Goal: Check status: Check status

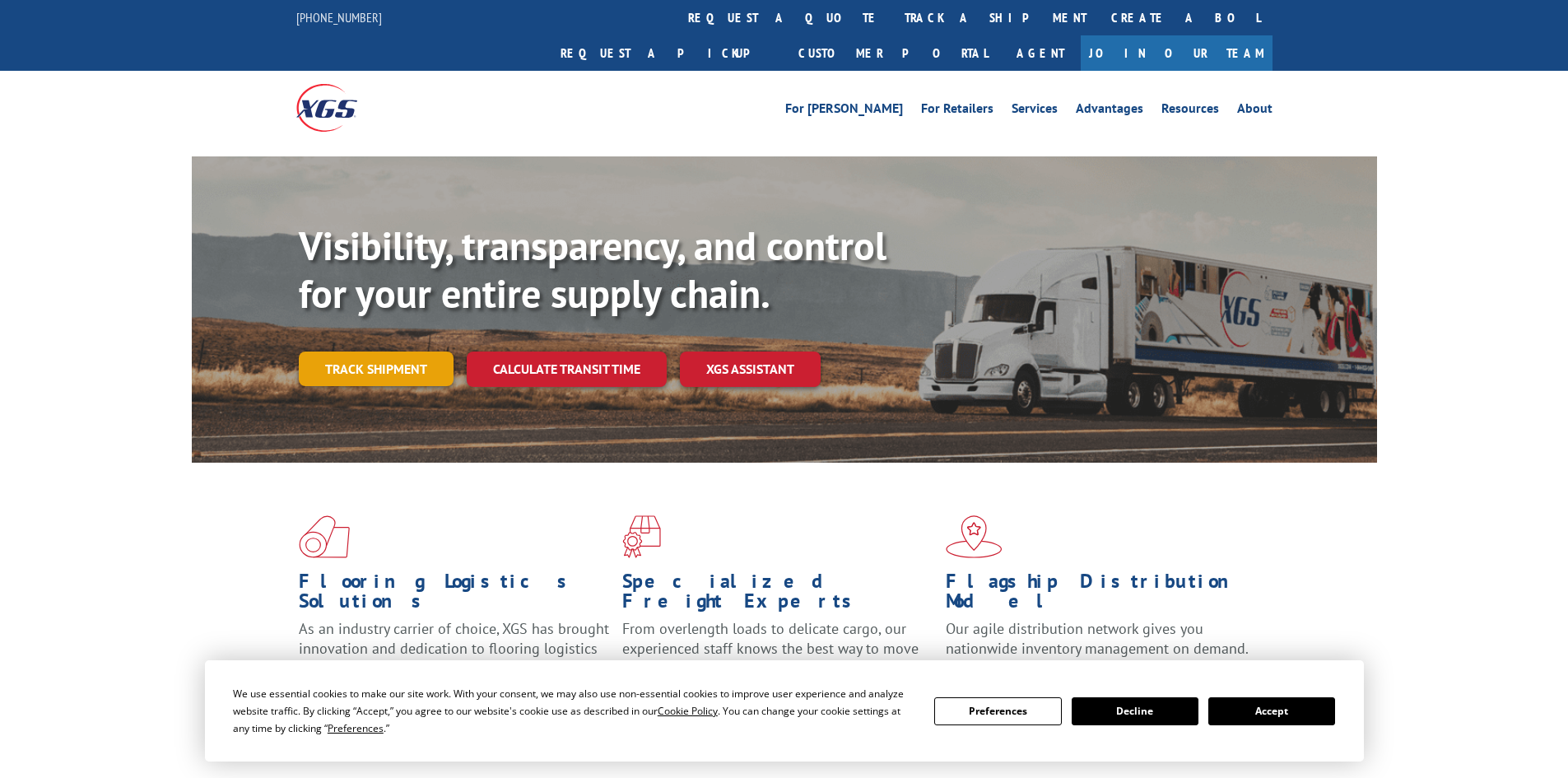
click at [361, 351] on link "Track shipment" at bounding box center [376, 368] width 154 height 34
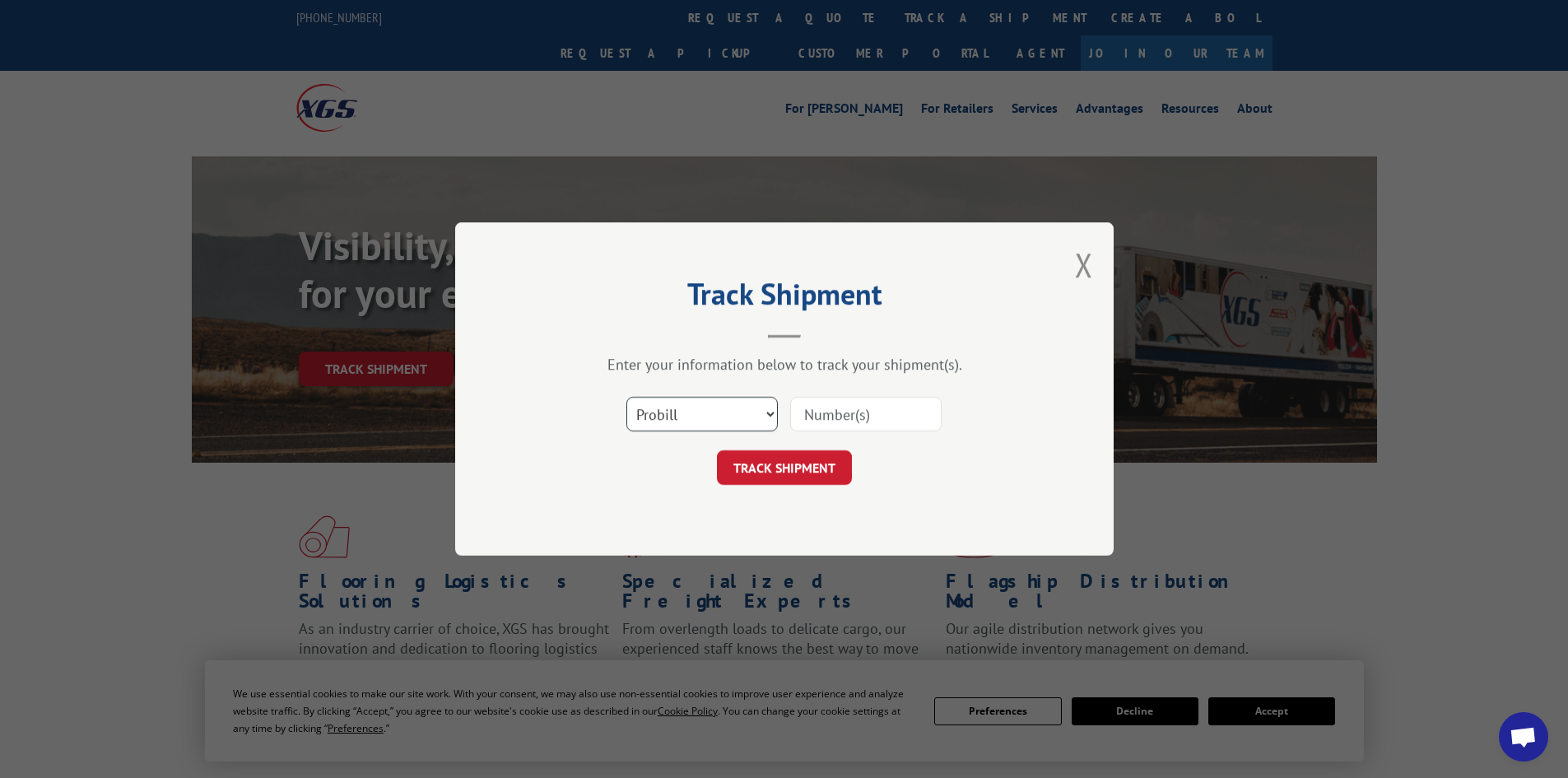
click at [729, 412] on select "Select category... Probill BOL PO" at bounding box center [702, 414] width 152 height 34
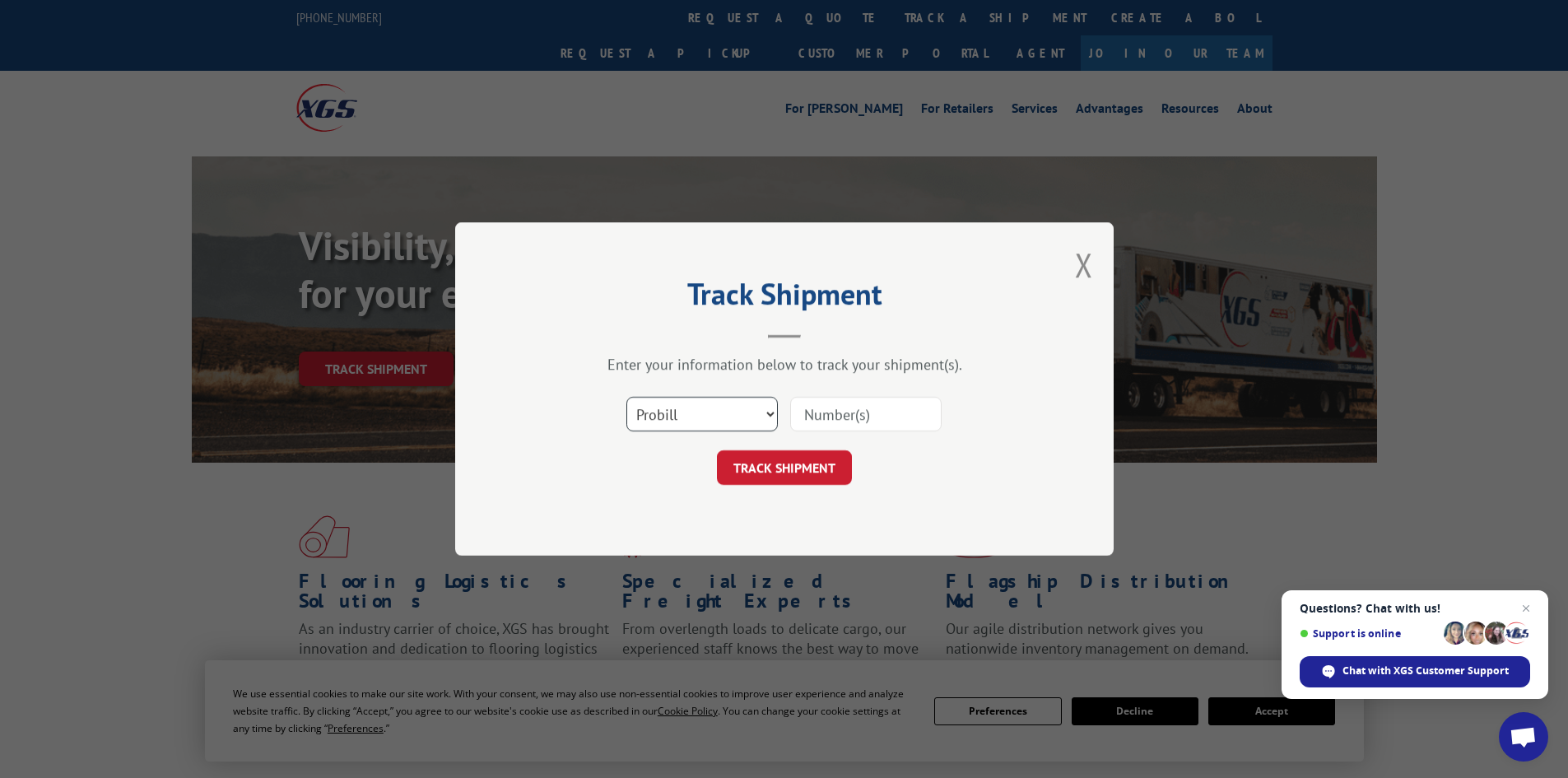
click at [735, 410] on select "Select category... Probill BOL PO" at bounding box center [702, 414] width 152 height 34
click at [626, 397] on select "Select category... Probill BOL PO" at bounding box center [702, 414] width 152 height 34
click at [813, 420] on input at bounding box center [866, 414] width 152 height 34
click at [722, 410] on select "Select category... Probill BOL PO" at bounding box center [702, 414] width 152 height 34
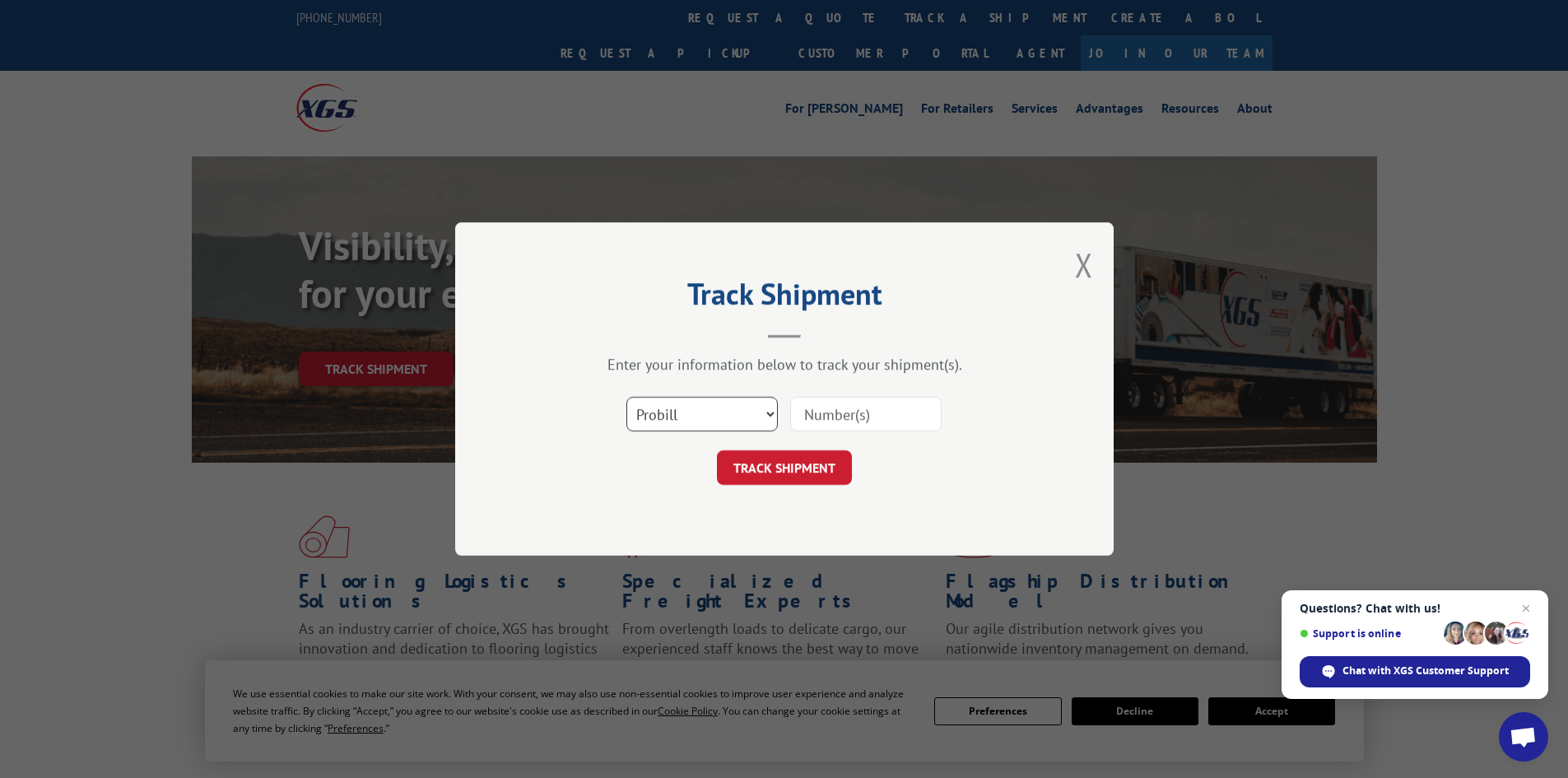
click at [626, 397] on select "Select category... Probill BOL PO" at bounding box center [702, 414] width 152 height 34
click at [826, 412] on input at bounding box center [866, 414] width 152 height 34
type input "17450322"
click button "TRACK SHIPMENT" at bounding box center [784, 467] width 135 height 34
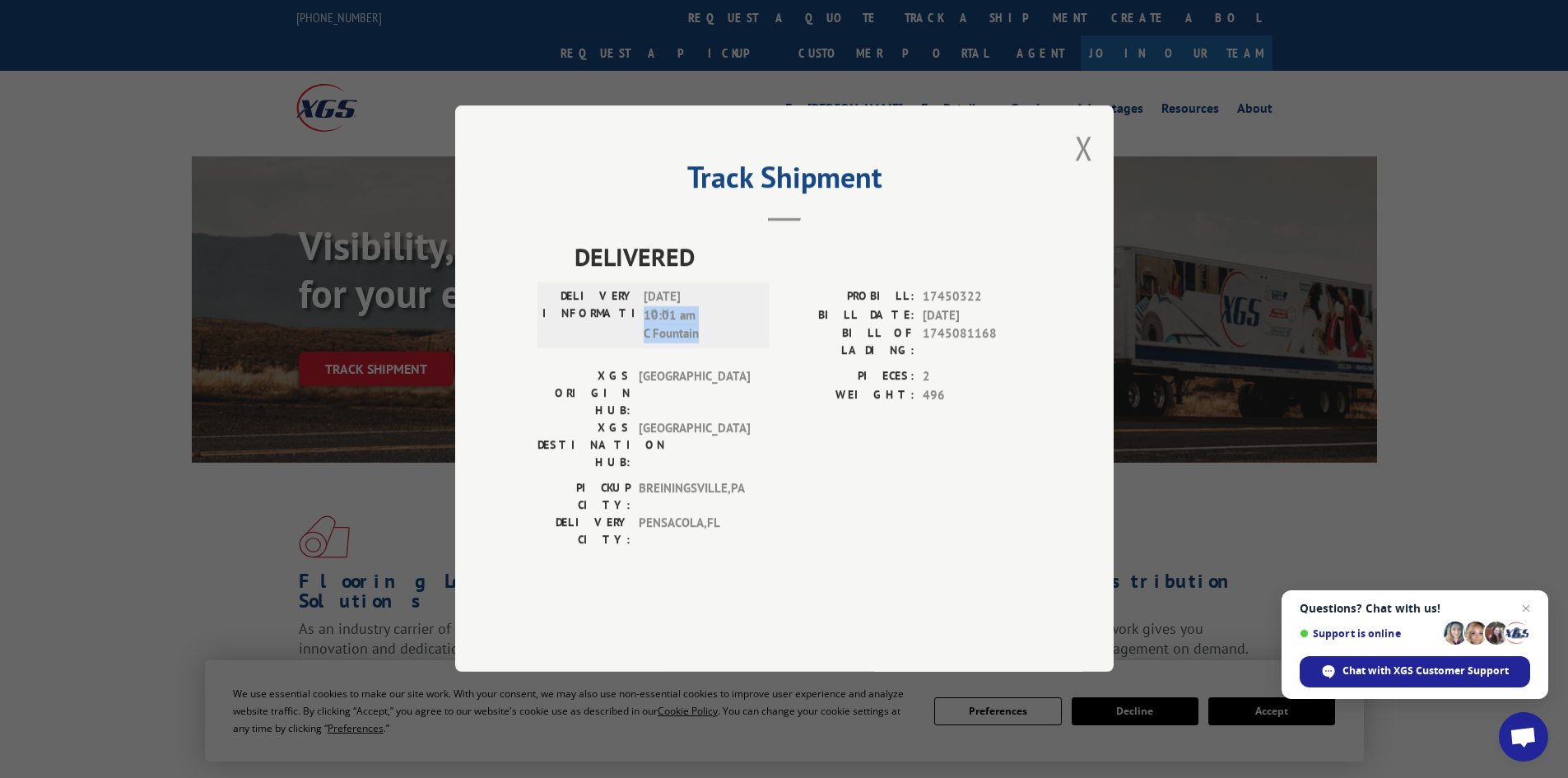
drag, startPoint x: 645, startPoint y: 362, endPoint x: 706, endPoint y: 383, distance: 64.5
click at [706, 344] on span "[DATE] 10:01 am C Fountain" at bounding box center [699, 316] width 111 height 56
click at [679, 344] on span "[DATE] 10:01 am C Fountain" at bounding box center [699, 316] width 111 height 56
drag, startPoint x: 679, startPoint y: 380, endPoint x: 654, endPoint y: 364, distance: 29.7
click at [654, 344] on span "[DATE] 10:01 am C Fountain" at bounding box center [699, 316] width 111 height 56
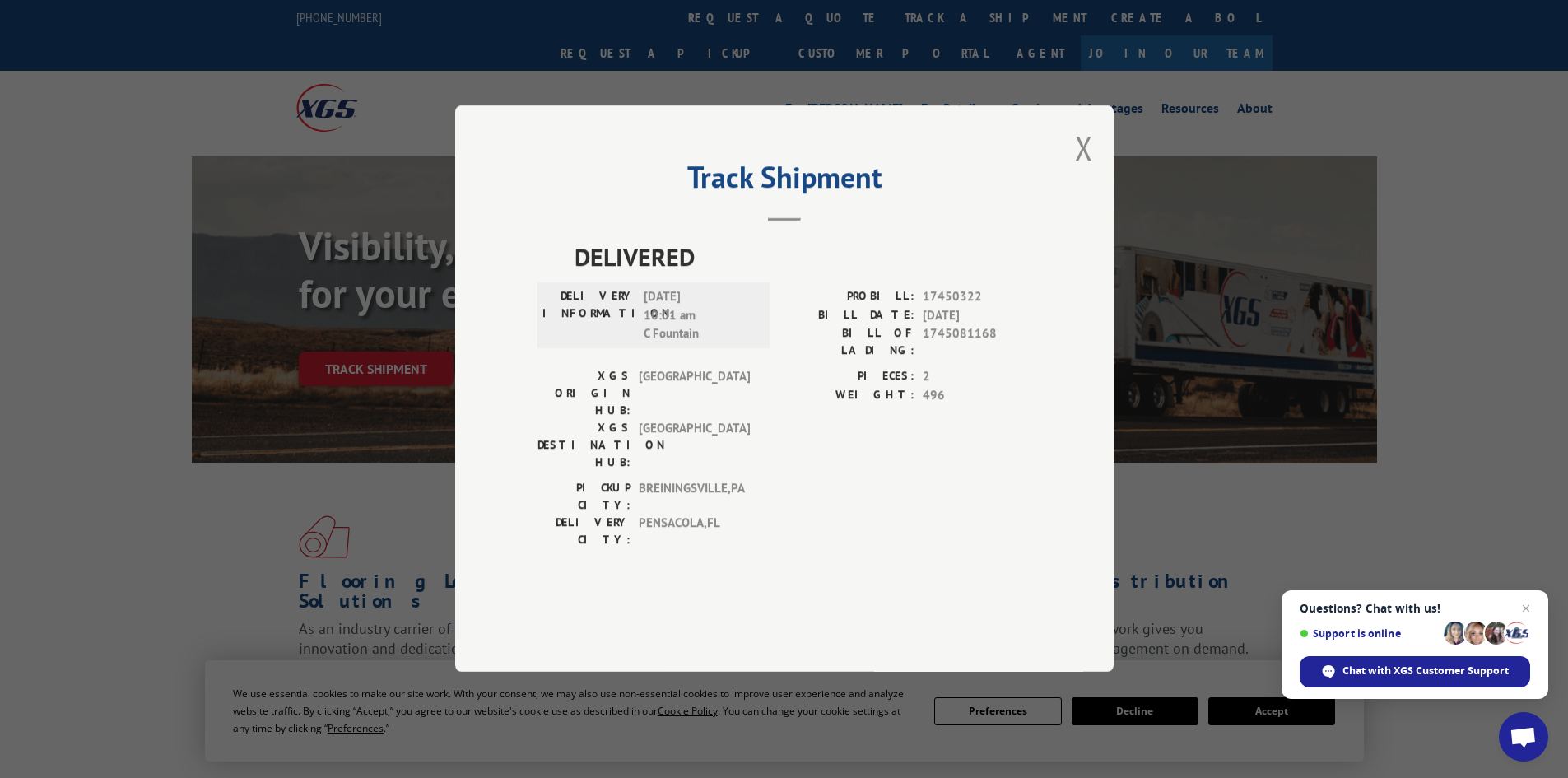
click at [931, 307] on span "17450322" at bounding box center [976, 297] width 108 height 19
click at [1079, 169] on button "Close modal" at bounding box center [1084, 147] width 19 height 43
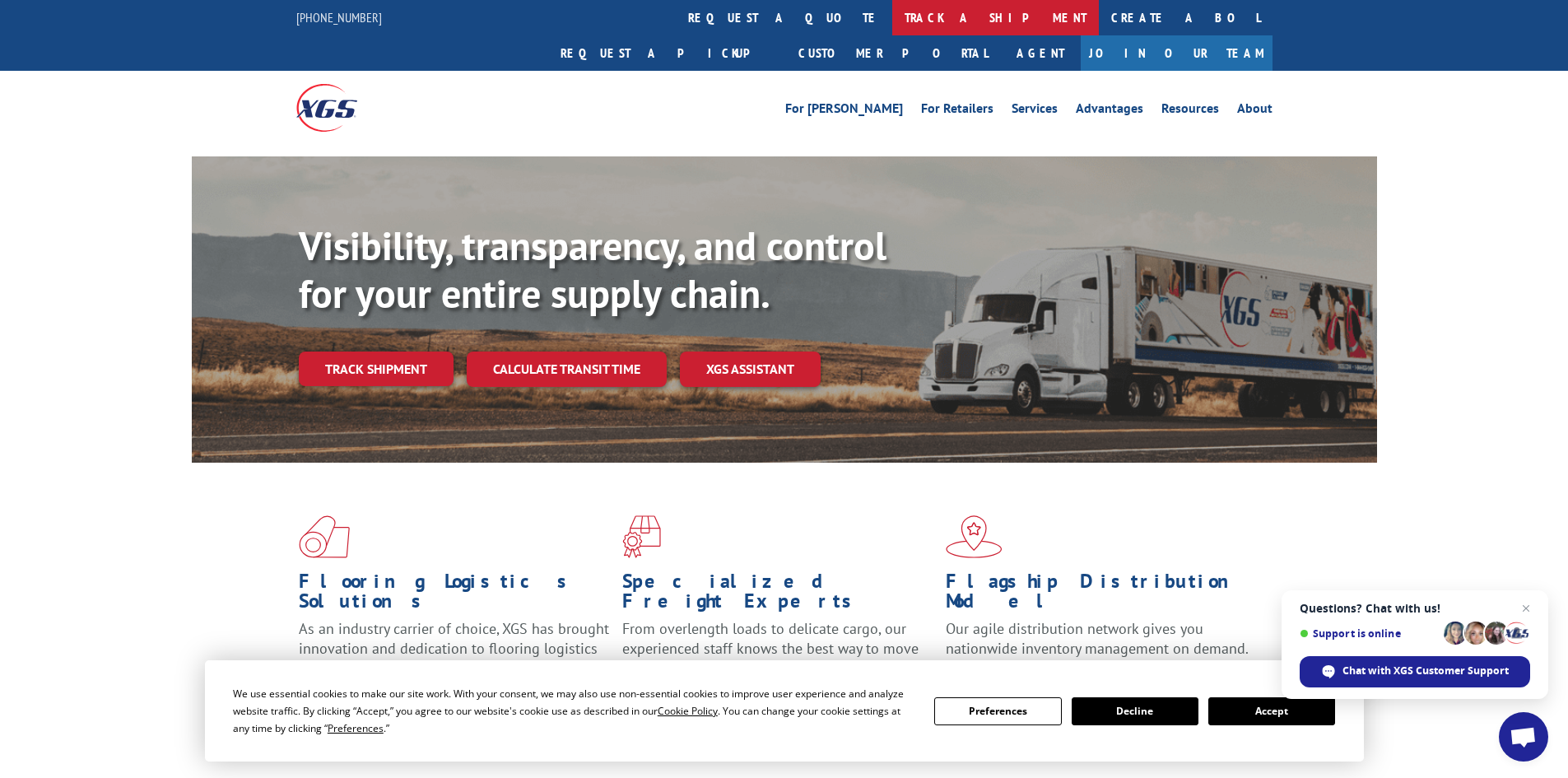
click at [892, 25] on link "track a shipment" at bounding box center [995, 18] width 206 height 35
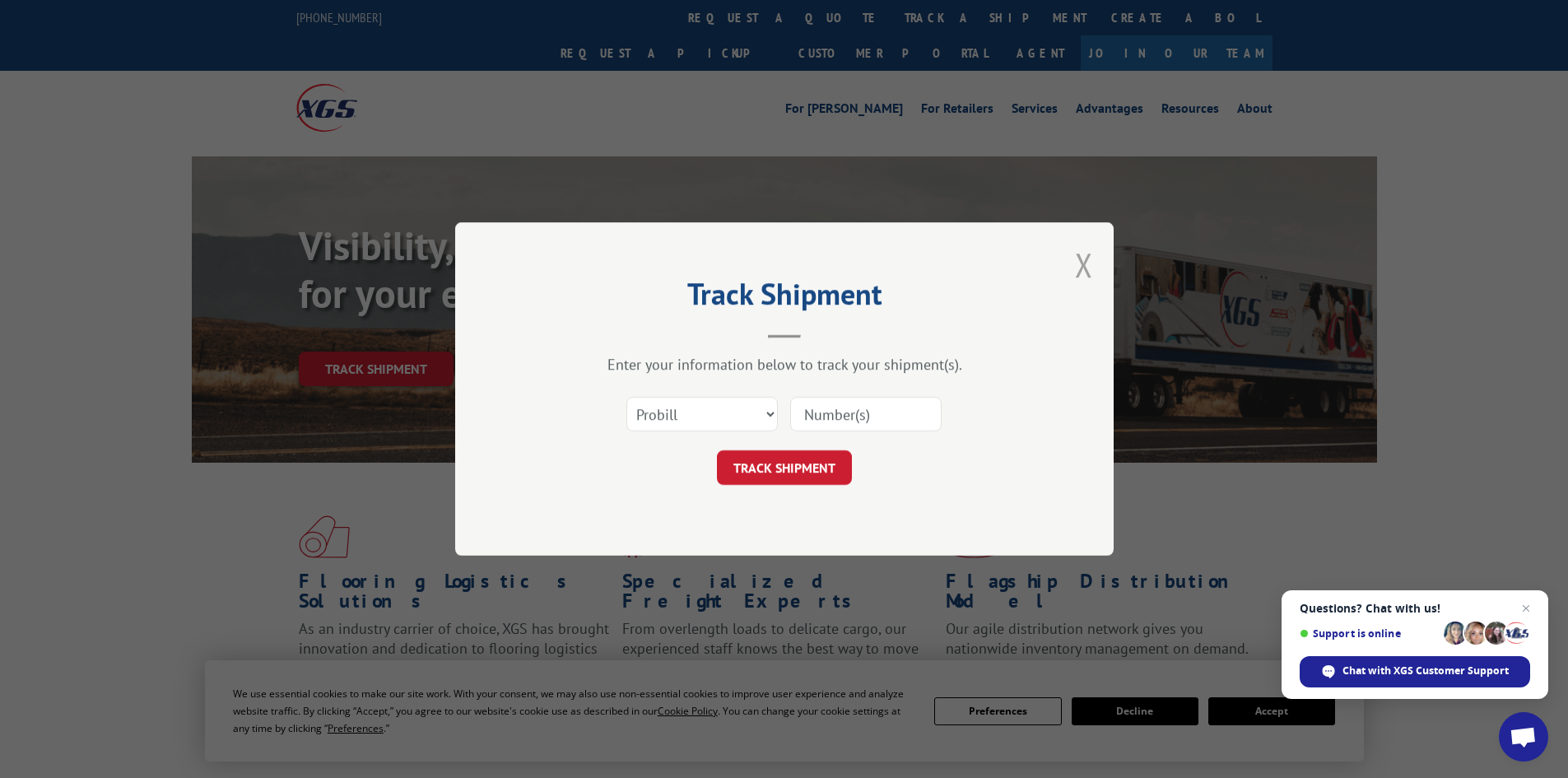
click at [1087, 251] on button "Close modal" at bounding box center [1084, 264] width 19 height 43
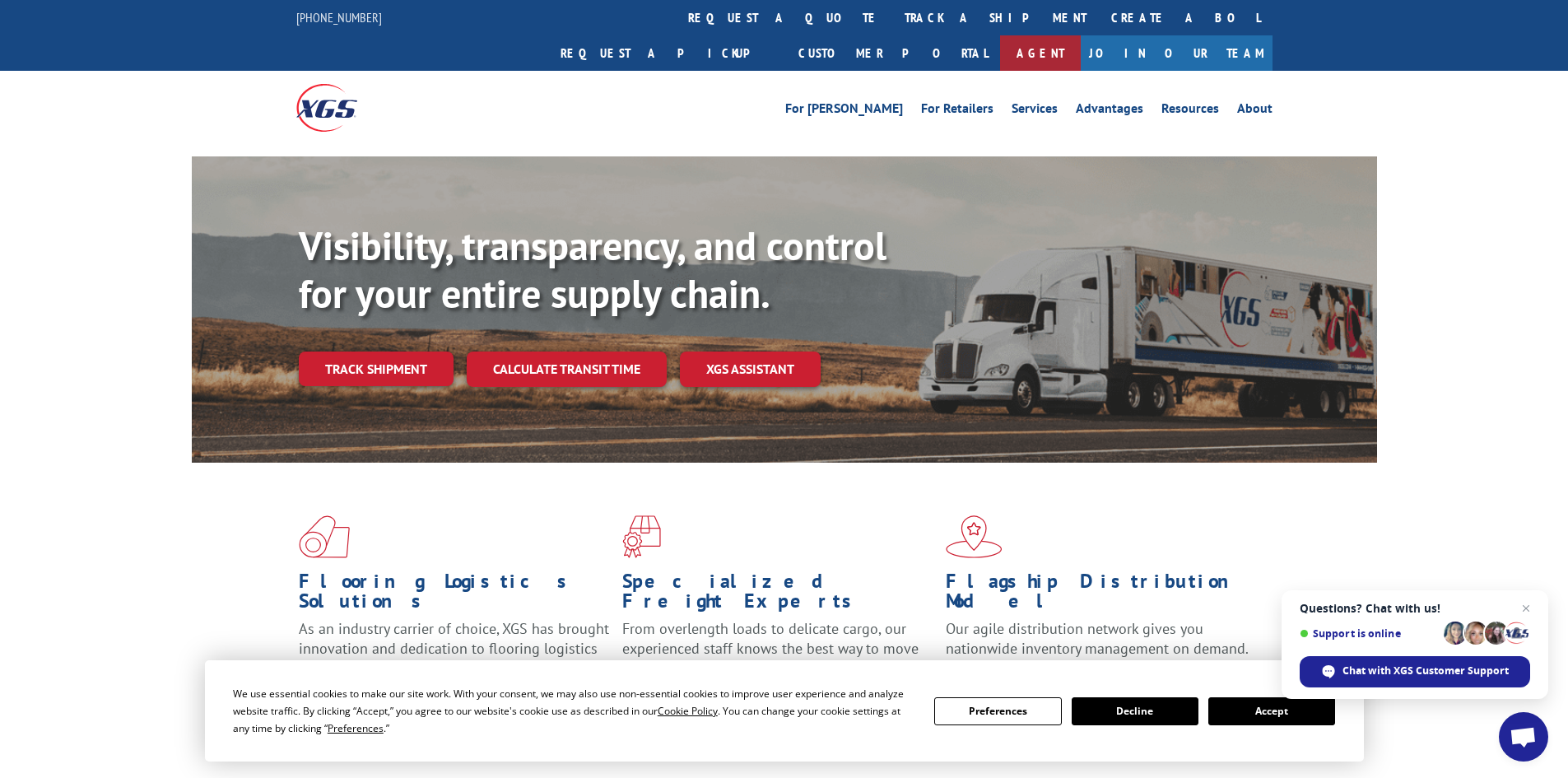
click at [1080, 35] on link "Agent" at bounding box center [1040, 53] width 80 height 35
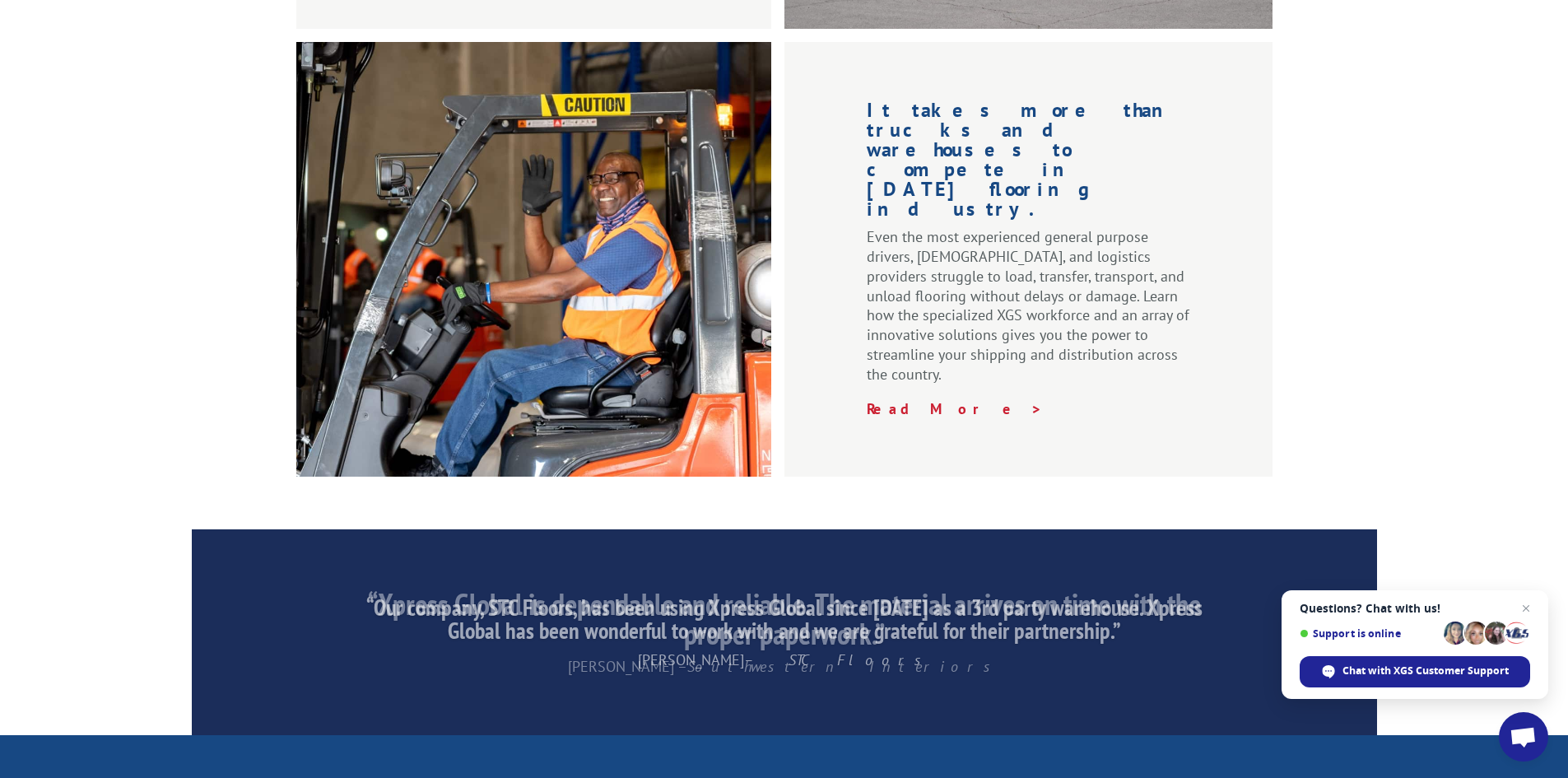
scroll to position [2480, 0]
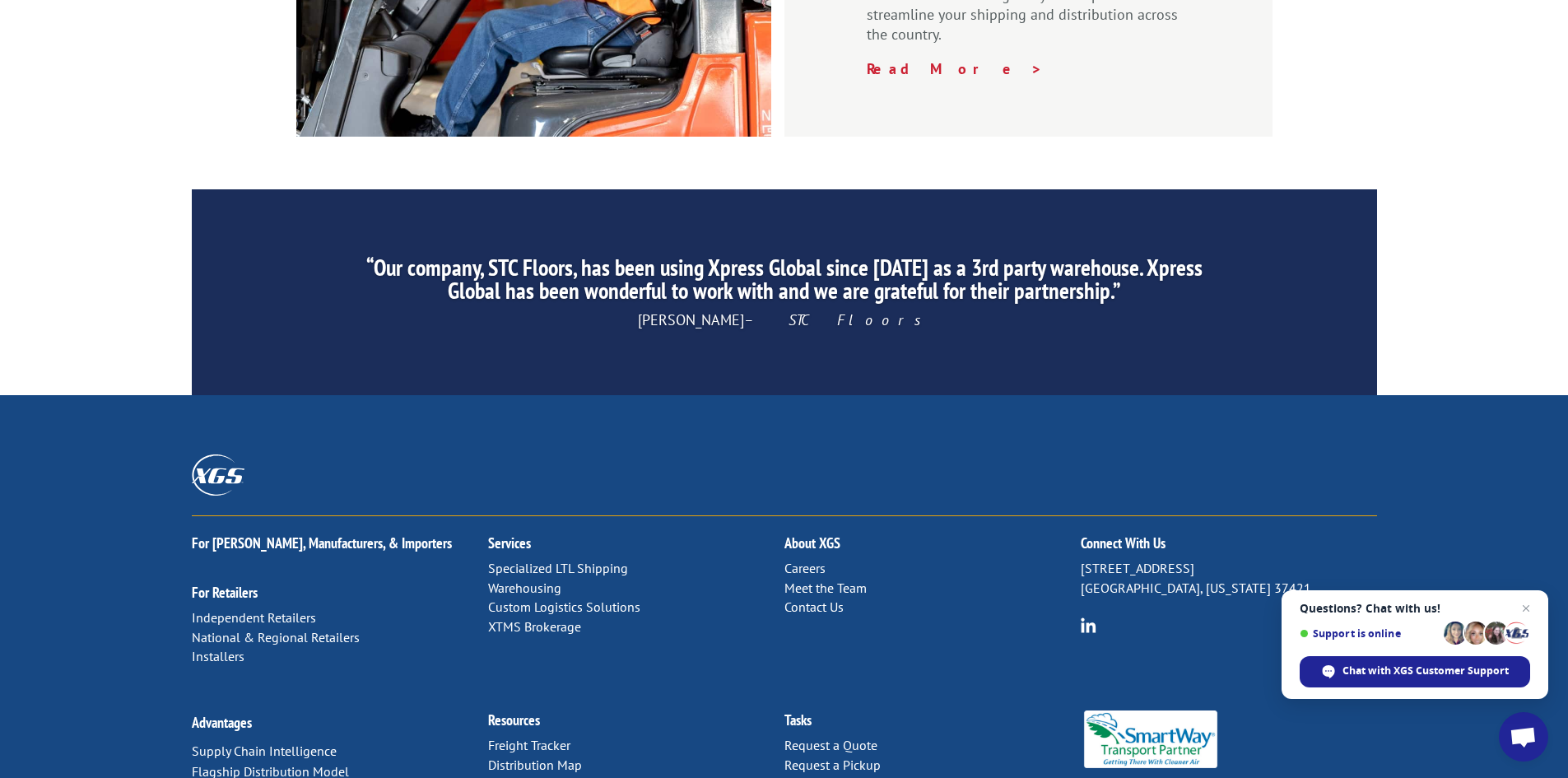
click at [824, 598] on link "Contact Us" at bounding box center [813, 606] width 59 height 17
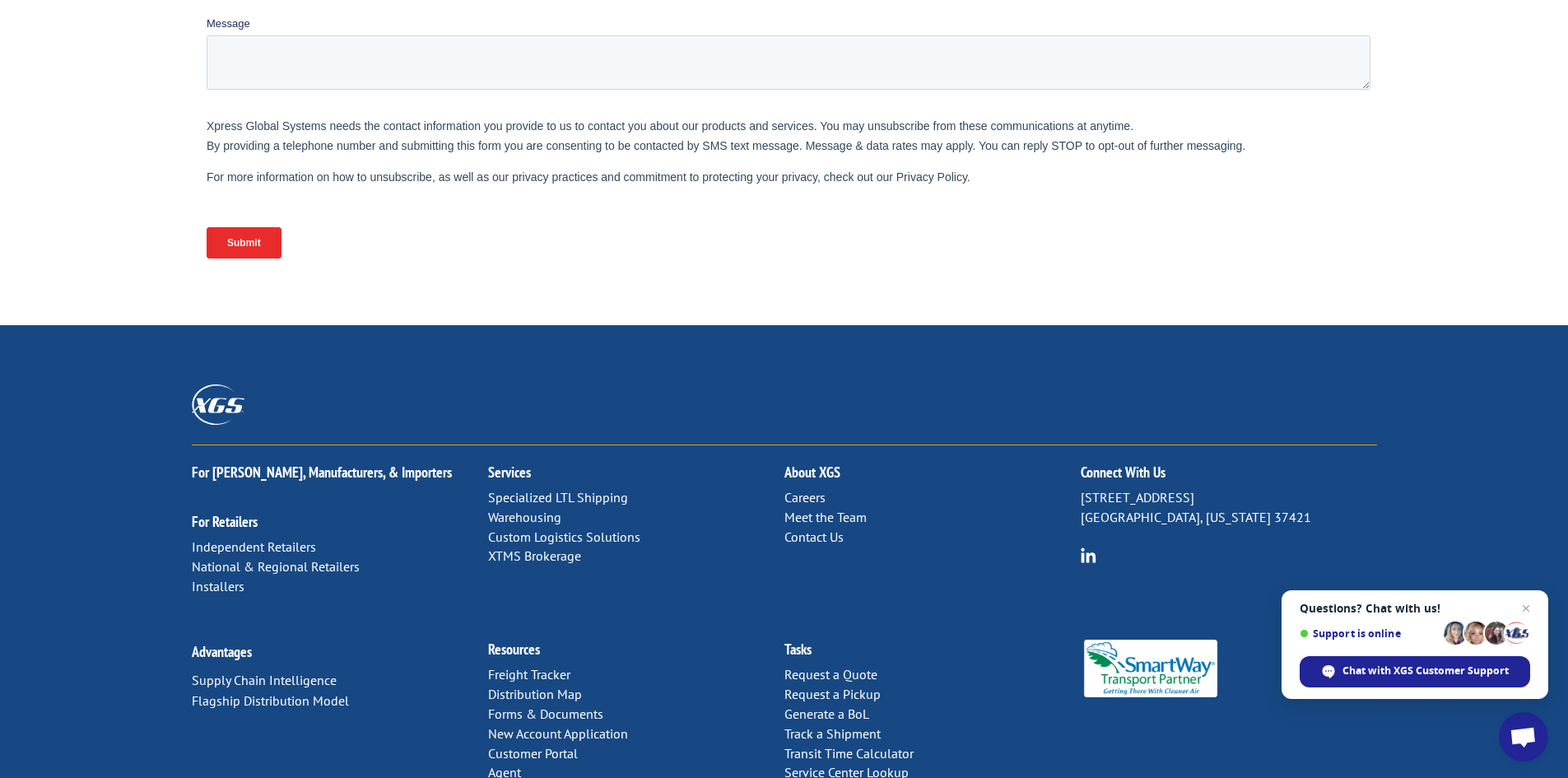
scroll to position [647, 0]
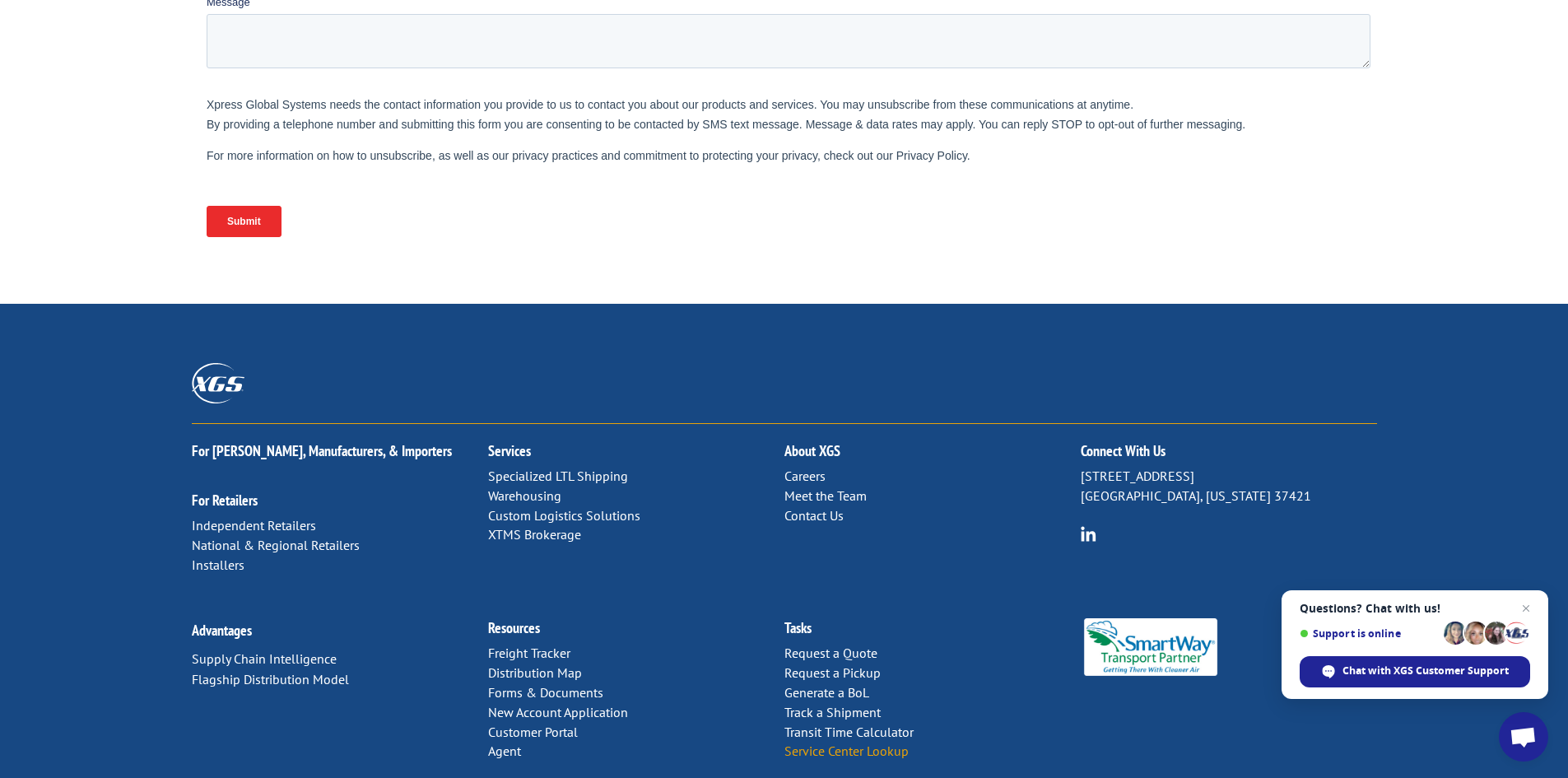
click at [862, 743] on link "Service Center Lookup" at bounding box center [846, 751] width 124 height 17
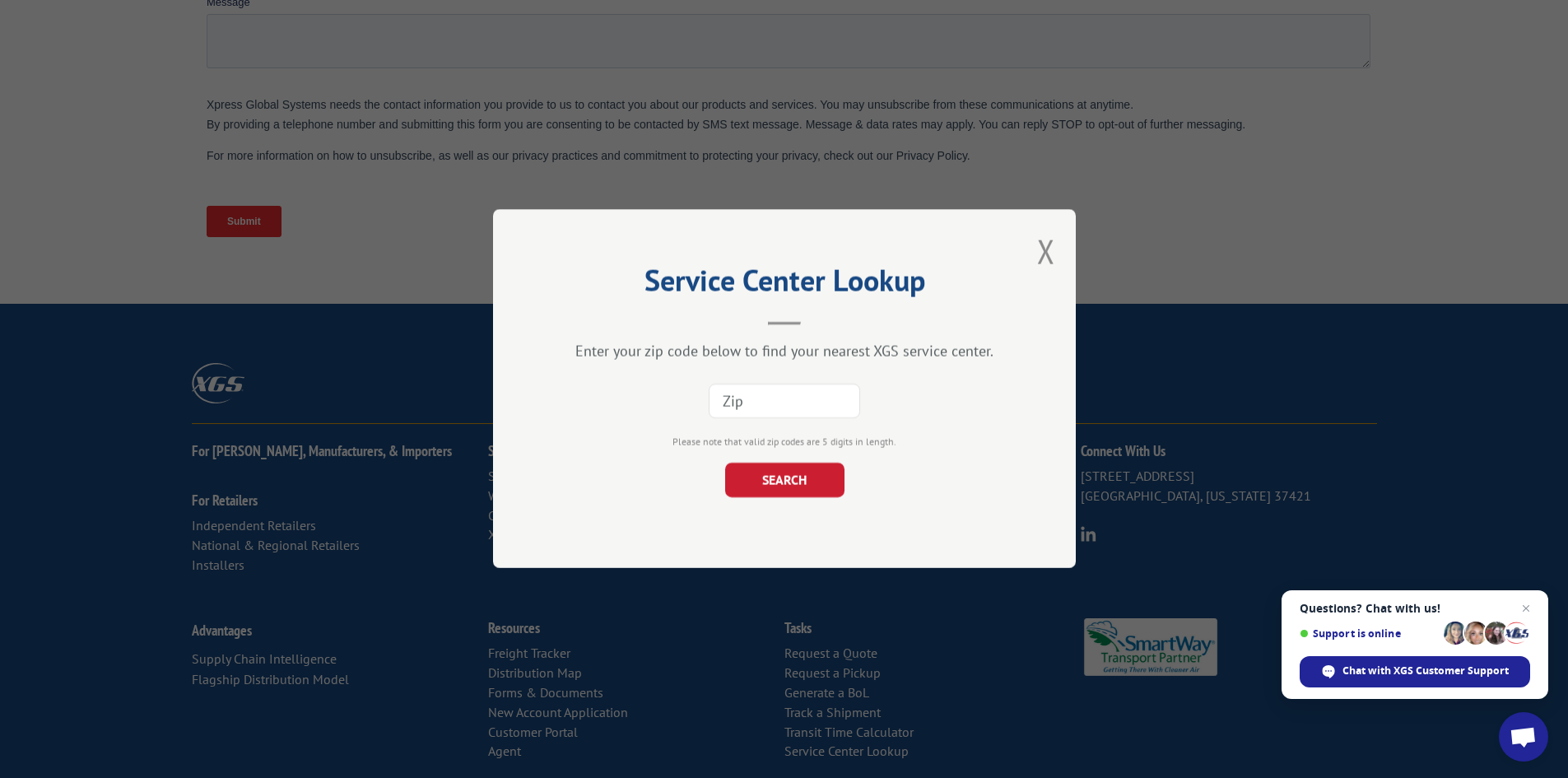
paste input "32440"
type input "32440"
click at [797, 482] on button "SEARCH" at bounding box center [783, 480] width 119 height 34
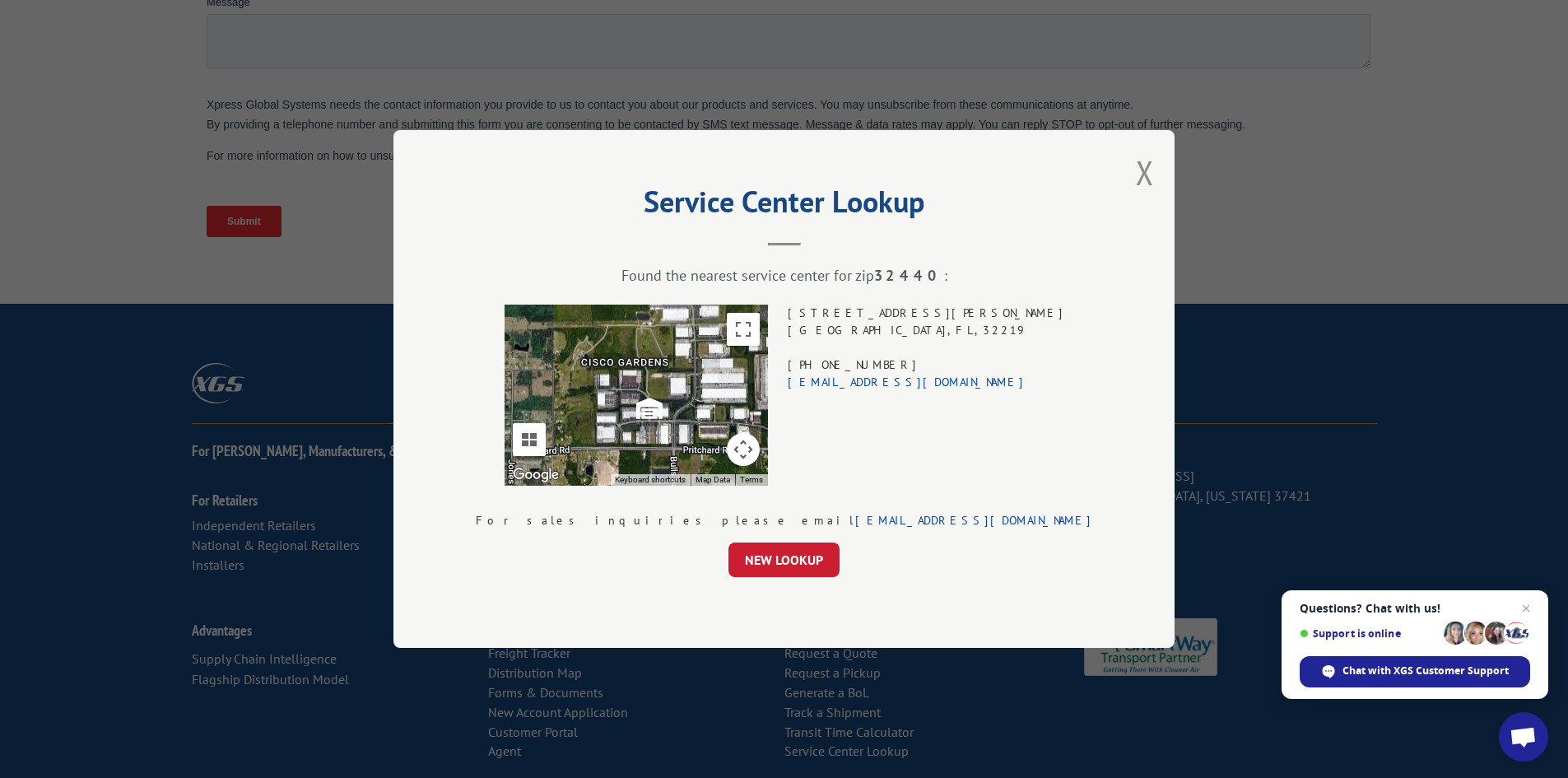
click at [1065, 167] on div "Service Center Lookup Found the nearest service center for zip 32440 : To navig…" at bounding box center [783, 388] width 780 height 518
click at [1136, 167] on button "Close modal" at bounding box center [1145, 172] width 19 height 43
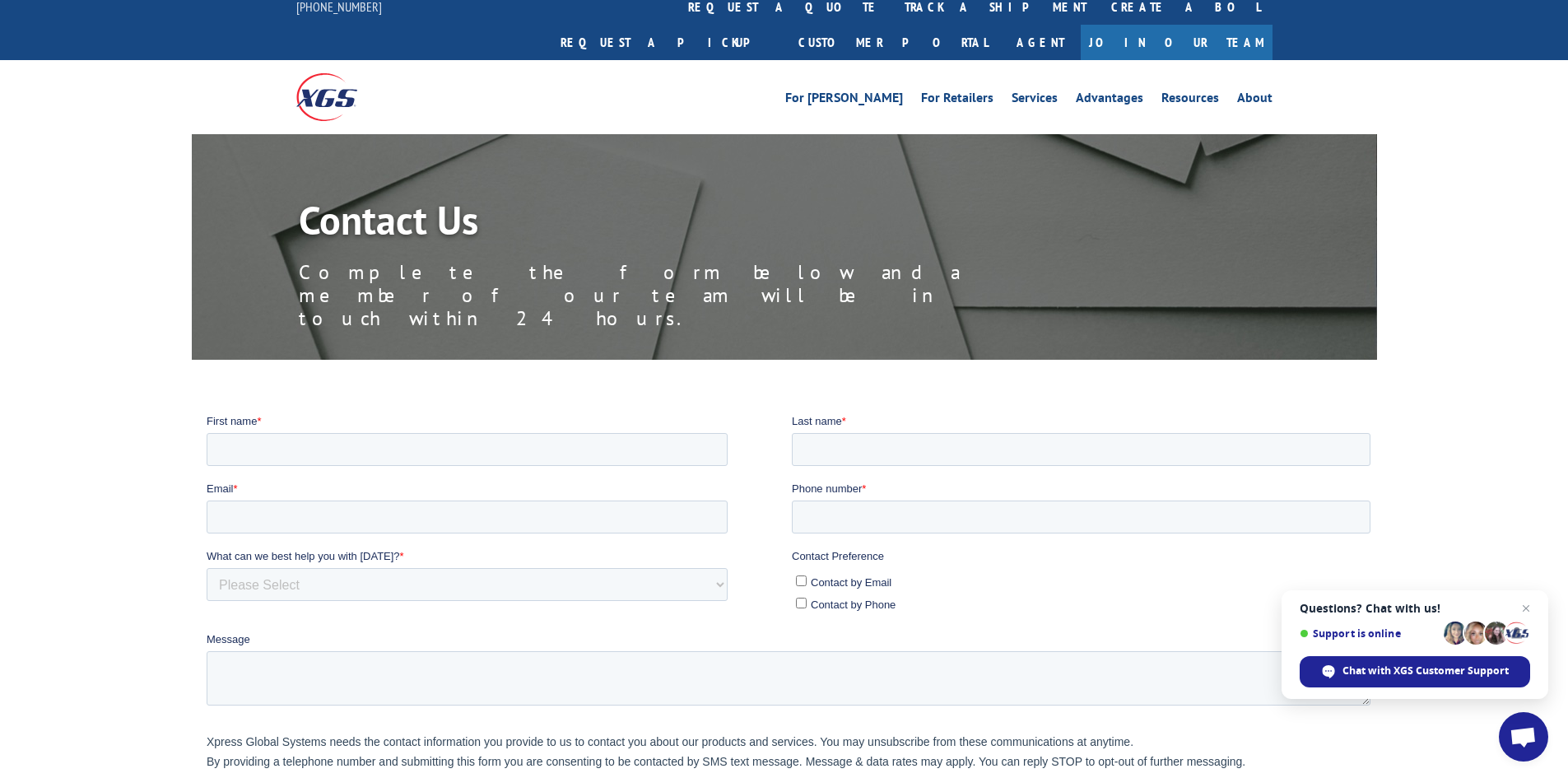
scroll to position [0, 0]
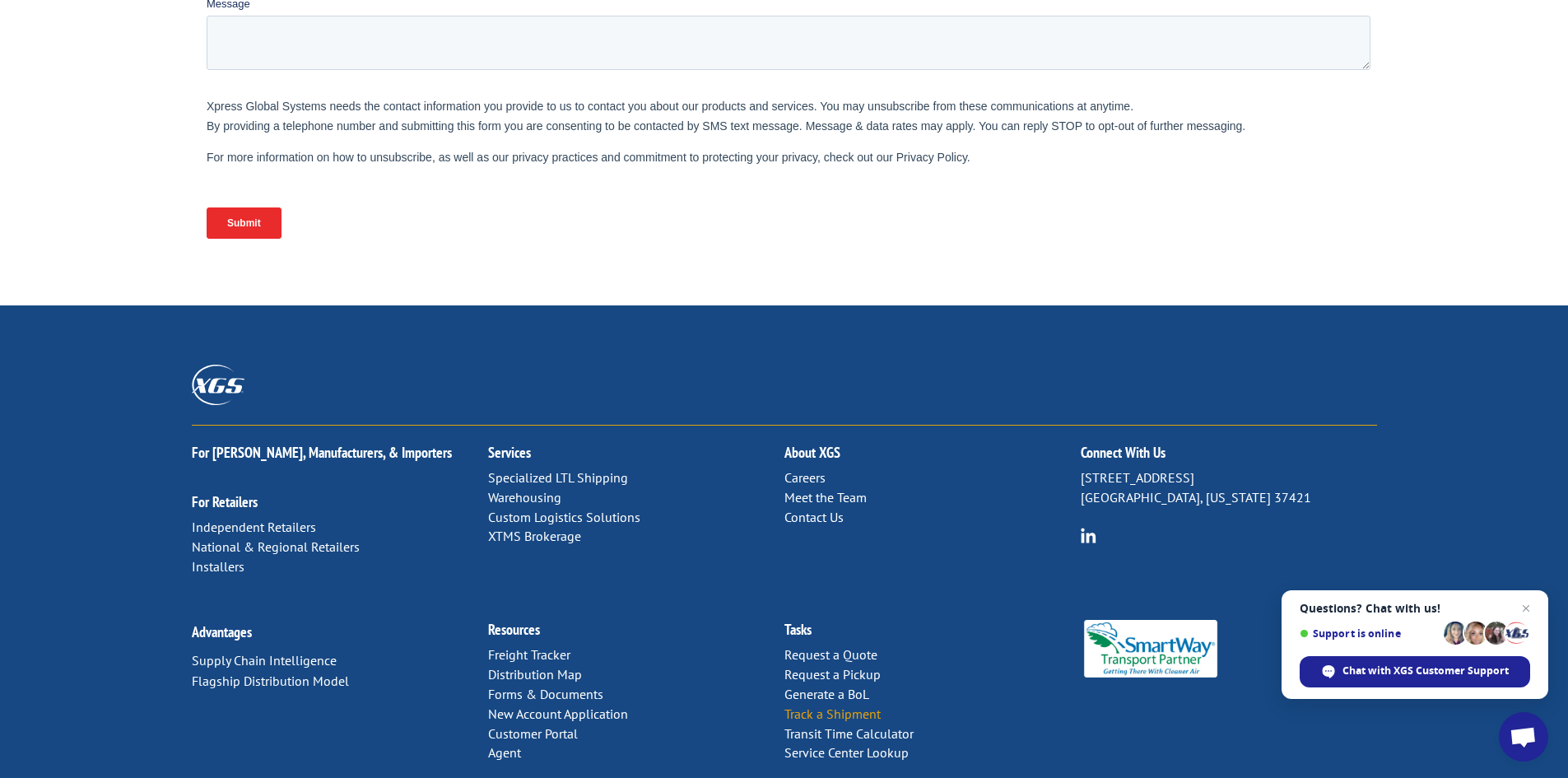
click at [824, 706] on link "Track a Shipment" at bounding box center [832, 714] width 96 height 17
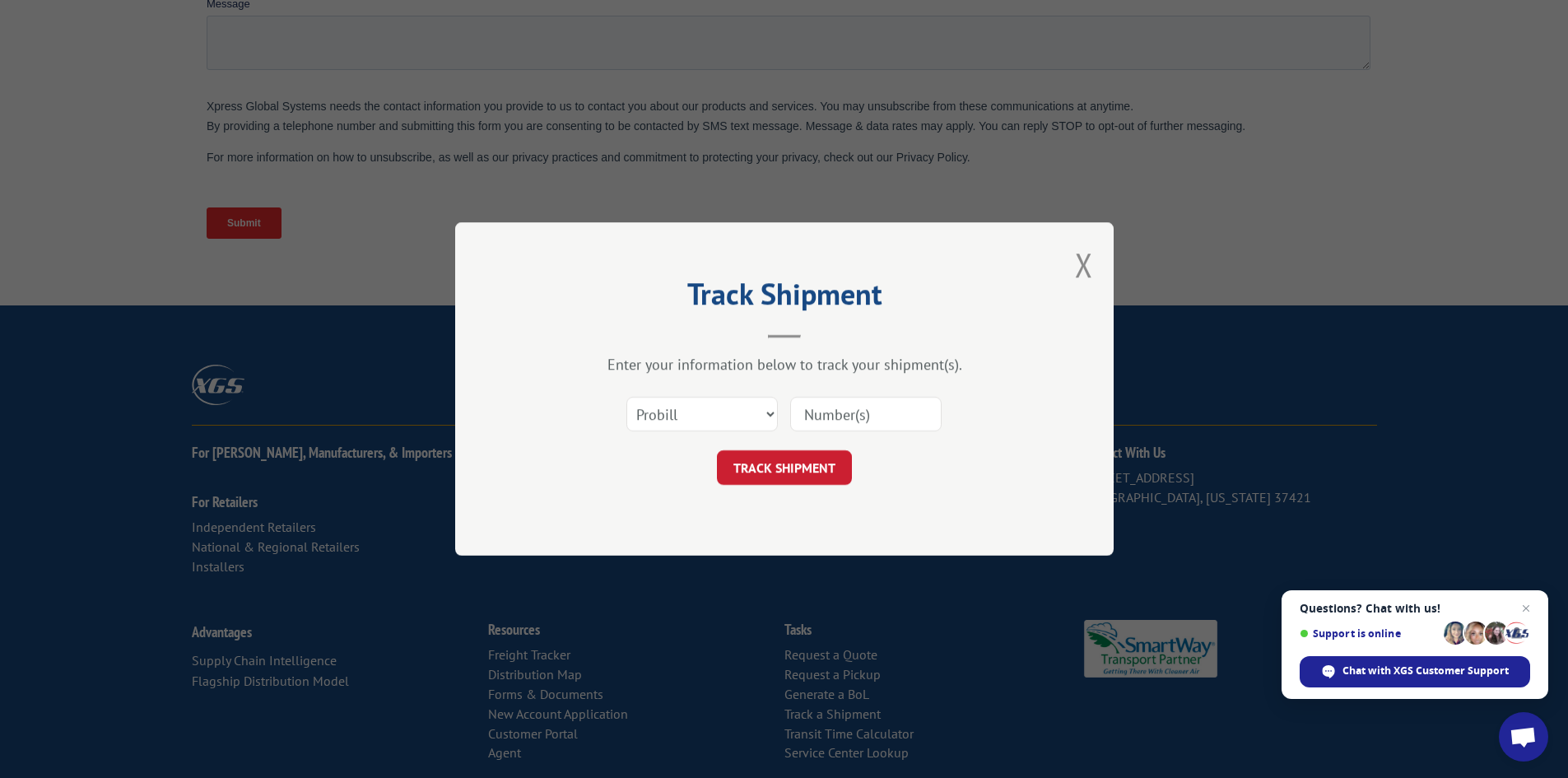
click at [827, 421] on input at bounding box center [866, 414] width 152 height 34
click at [1085, 263] on button "Close modal" at bounding box center [1084, 264] width 19 height 43
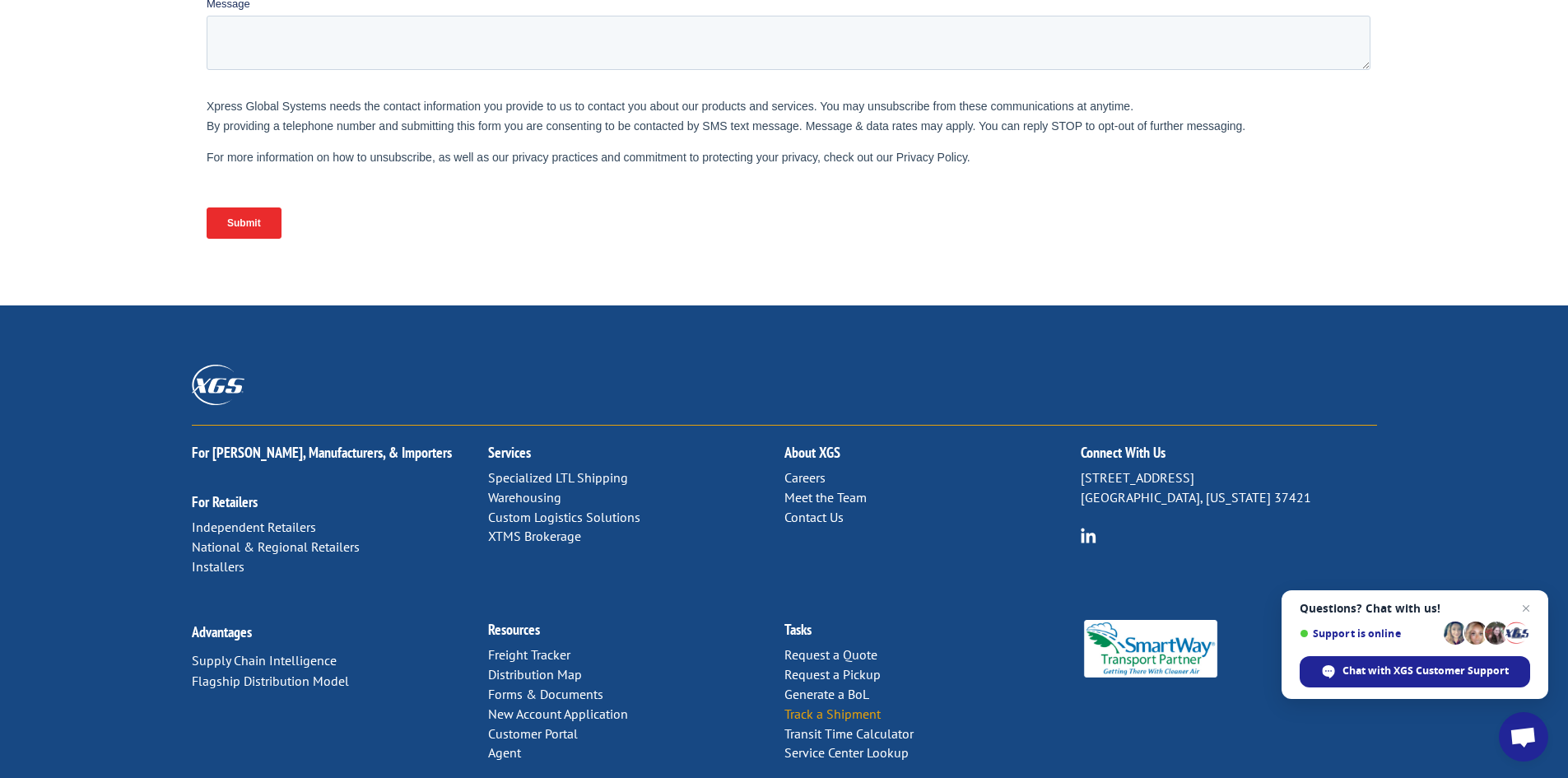
click at [841, 706] on link "Track a Shipment" at bounding box center [832, 714] width 96 height 17
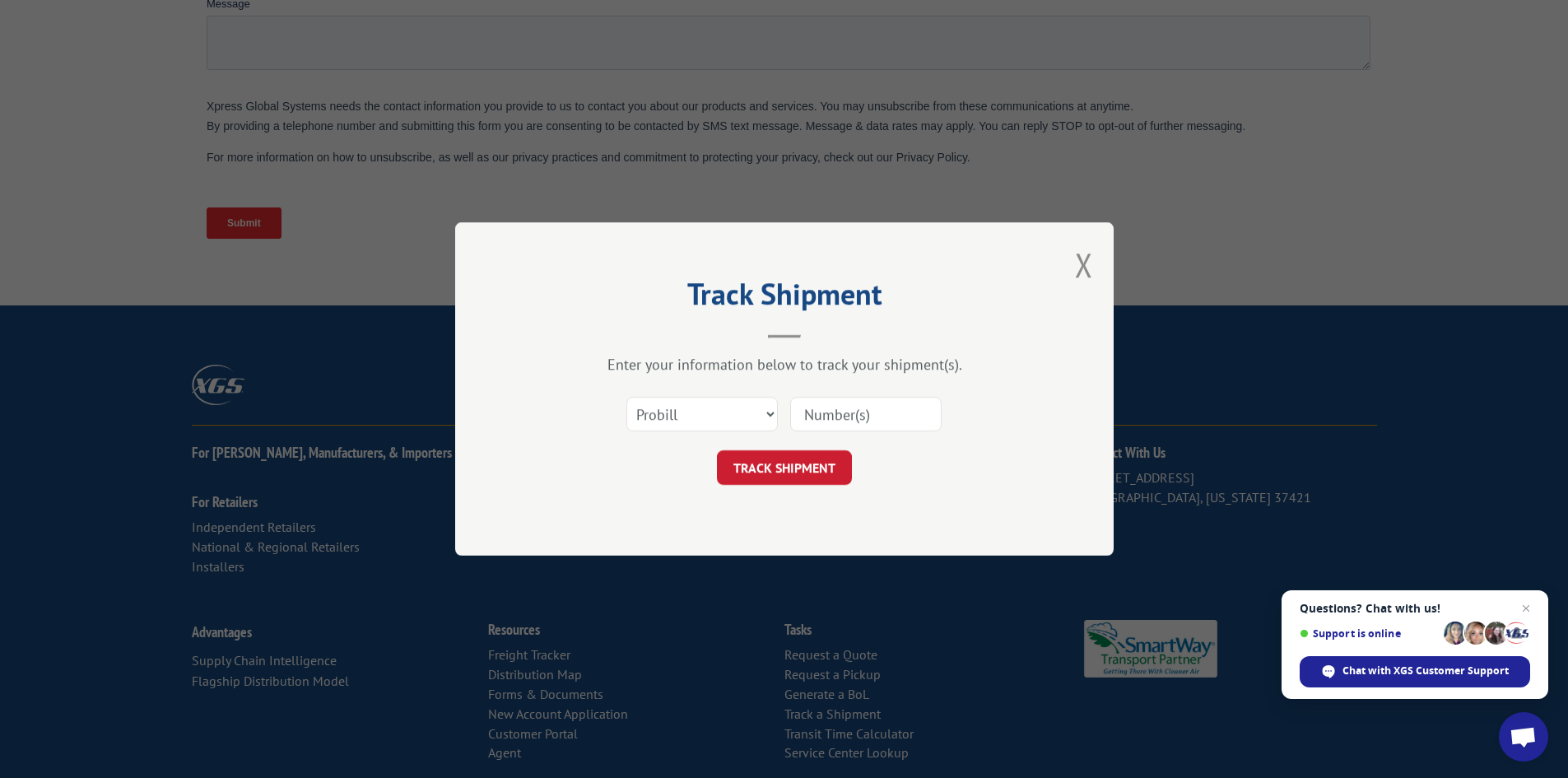
click at [840, 403] on input at bounding box center [866, 414] width 152 height 34
paste input "17450322"
type input "17450322"
click at [780, 472] on button "TRACK SHIPMENT" at bounding box center [784, 467] width 135 height 34
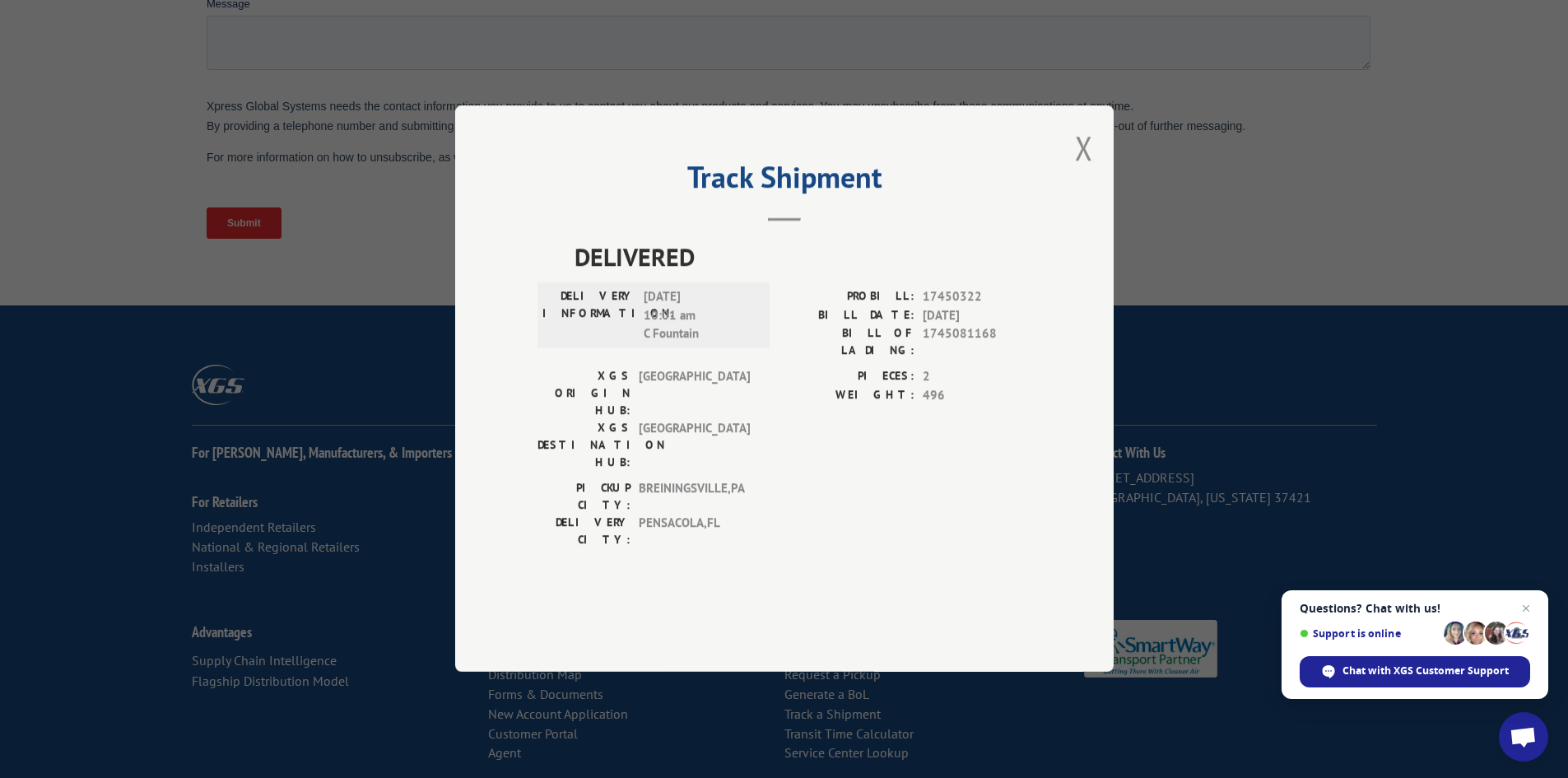
click at [670, 344] on span "[DATE] 10:01 am C Fountain" at bounding box center [699, 316] width 111 height 56
copy span "Fountain"
